Goal: Task Accomplishment & Management: Use online tool/utility

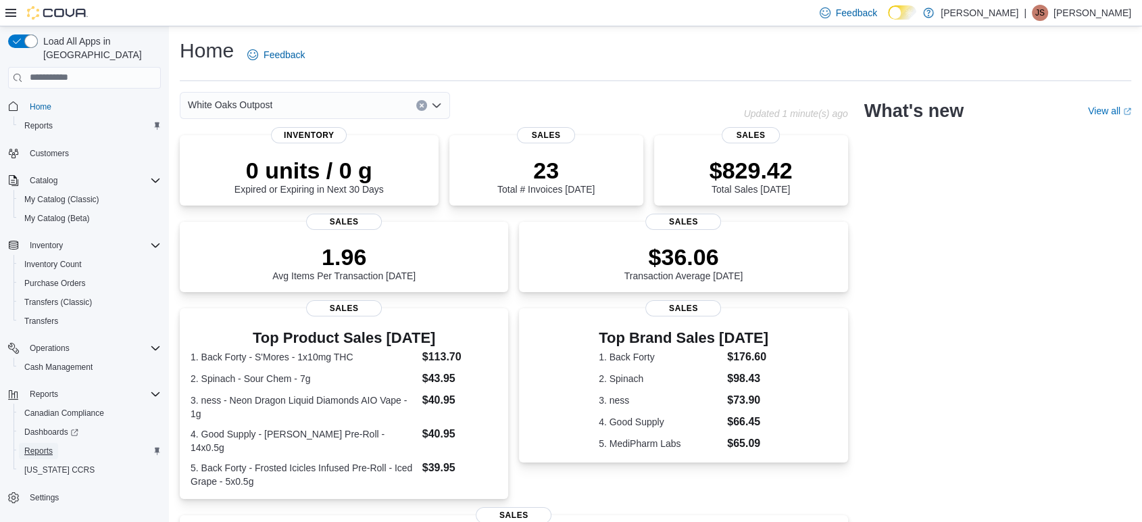
click at [38, 445] on span "Reports" at bounding box center [38, 450] width 28 height 11
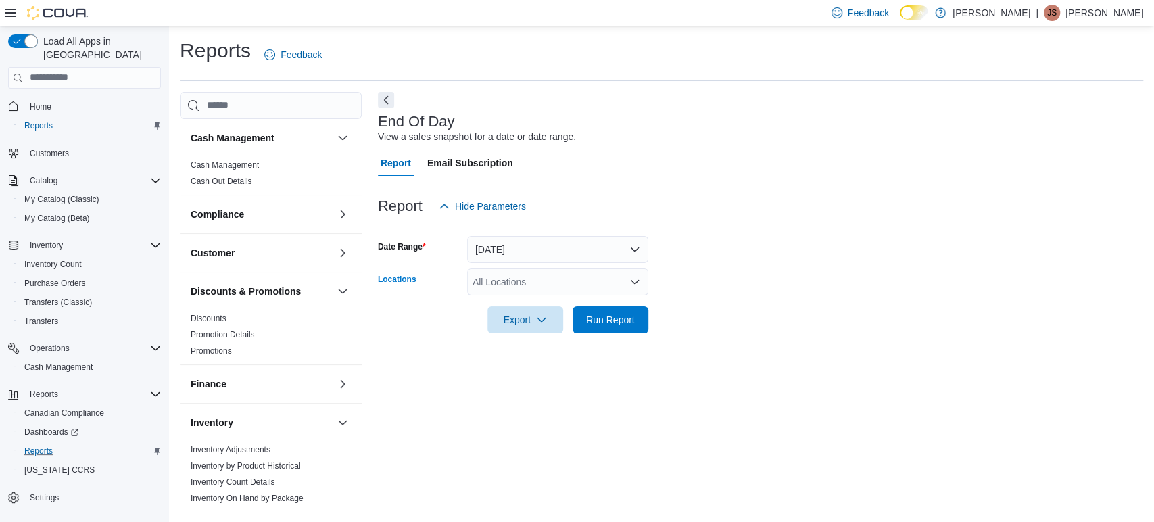
click at [631, 280] on icon "Open list of options" at bounding box center [635, 281] width 8 height 4
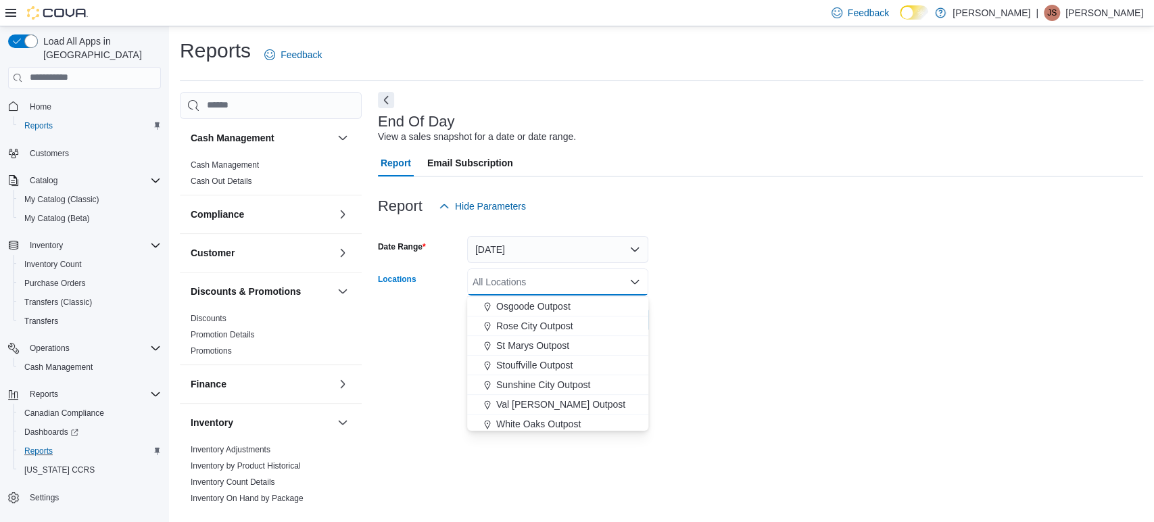
scroll to position [355, 0]
click at [551, 416] on span "White Oaks Outpost" at bounding box center [538, 421] width 84 height 14
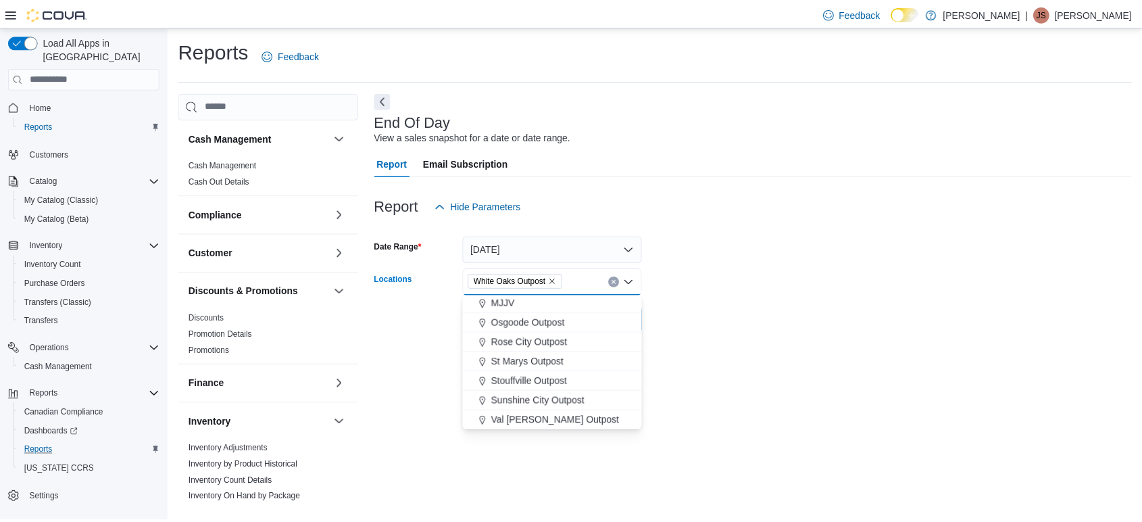
scroll to position [335, 0]
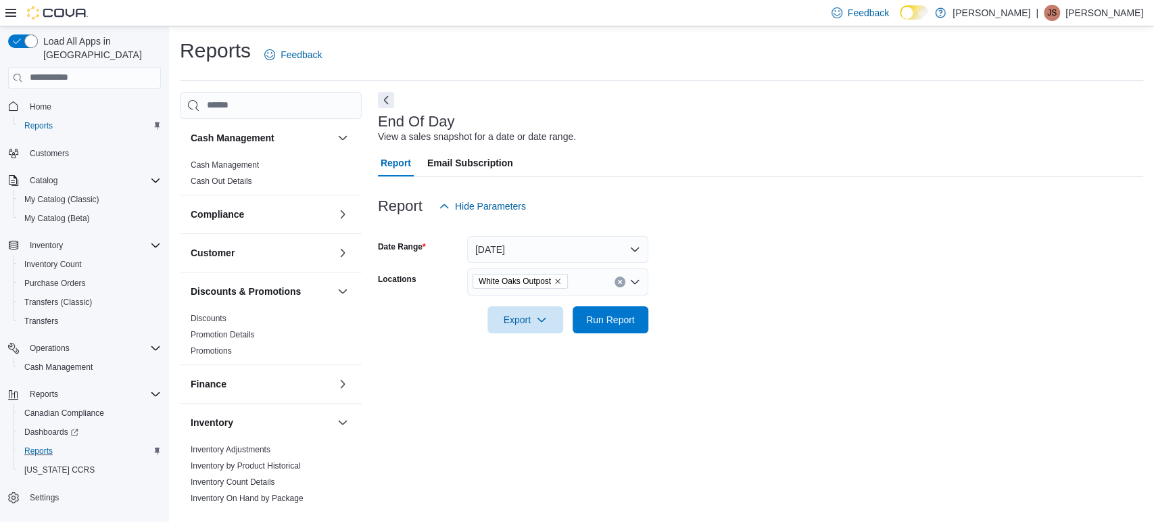
click at [947, 347] on div at bounding box center [760, 341] width 765 height 16
click at [616, 320] on span "Run Report" at bounding box center [610, 319] width 49 height 14
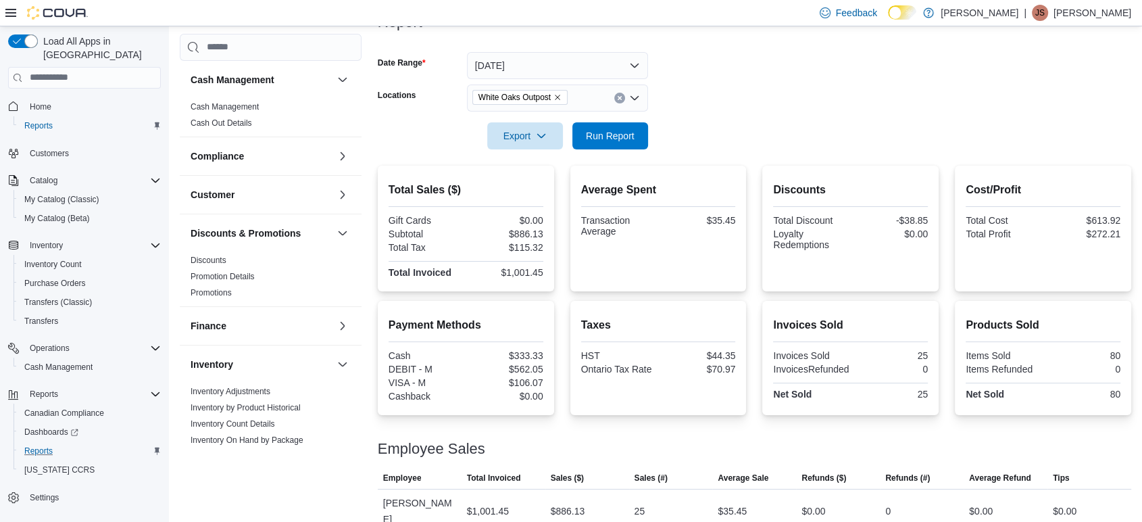
scroll to position [189, 0]
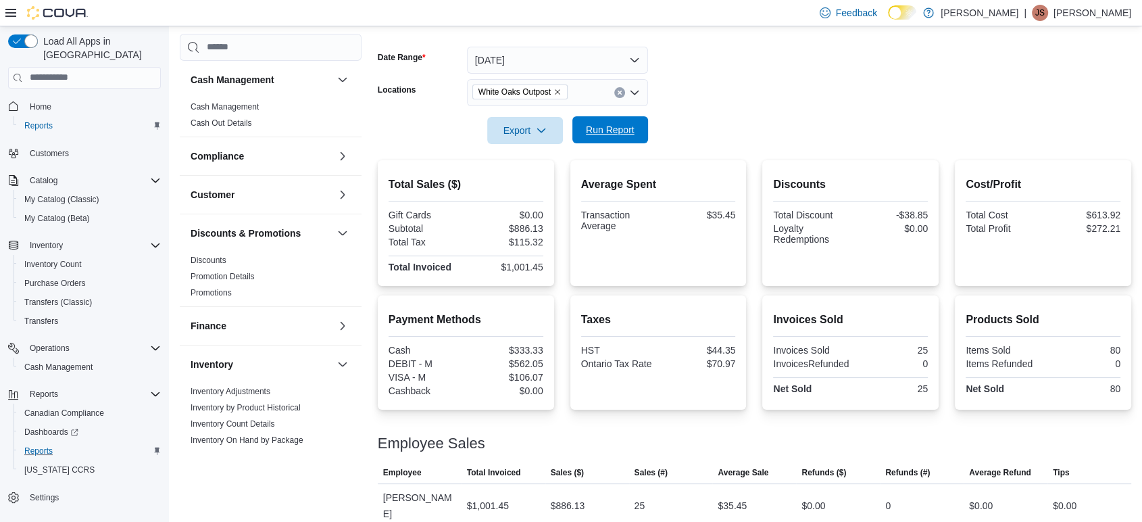
click at [621, 125] on span "Run Report" at bounding box center [610, 130] width 49 height 14
